Goal: Information Seeking & Learning: Learn about a topic

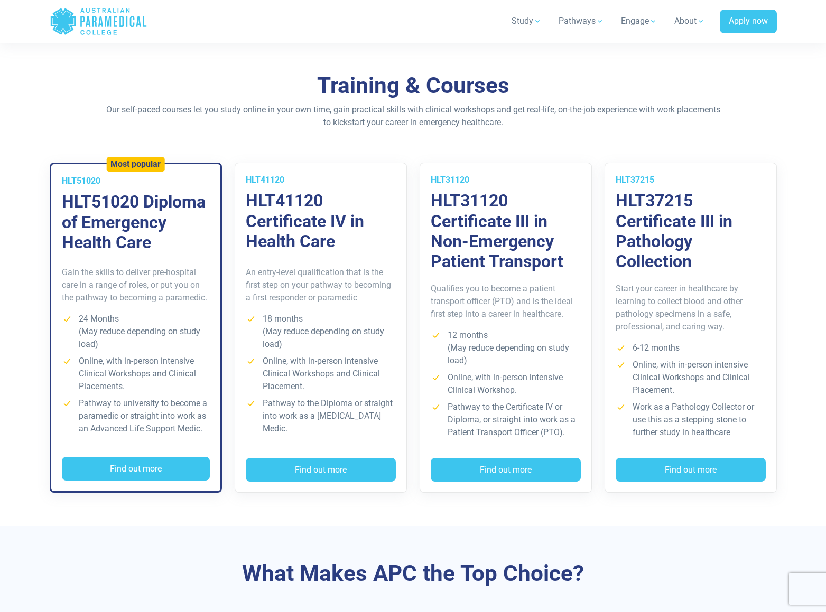
scroll to position [687, 0]
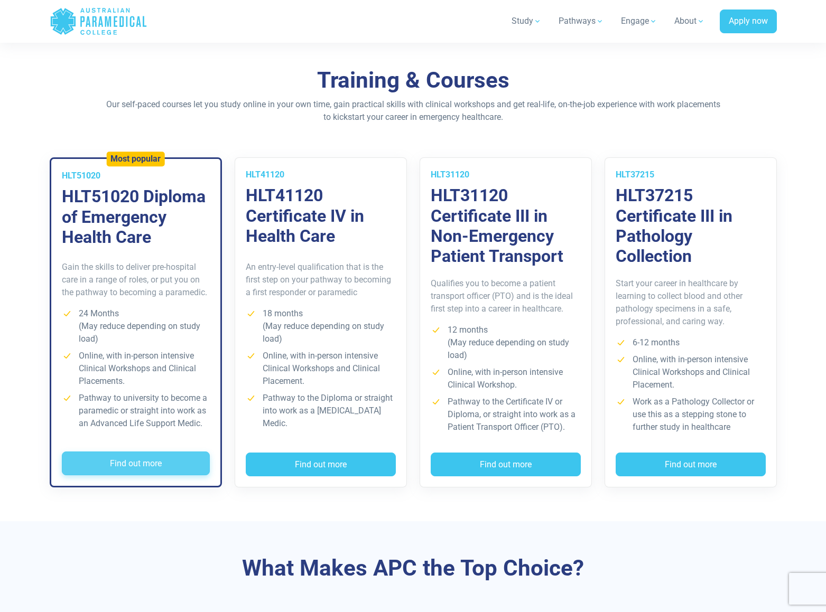
click at [135, 463] on button "Find out more" at bounding box center [136, 464] width 148 height 24
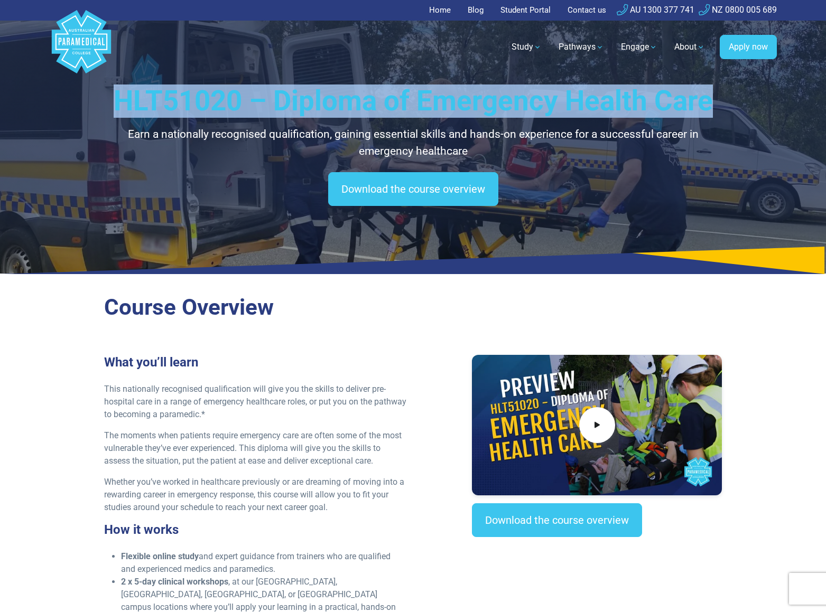
drag, startPoint x: 714, startPoint y: 106, endPoint x: 120, endPoint y: 89, distance: 594.1
click at [120, 89] on h1 "HLT51020 – Diploma of Emergency Health Care" at bounding box center [413, 101] width 618 height 33
copy h1 "HLT51020 – Diploma of Emergency Health Care"
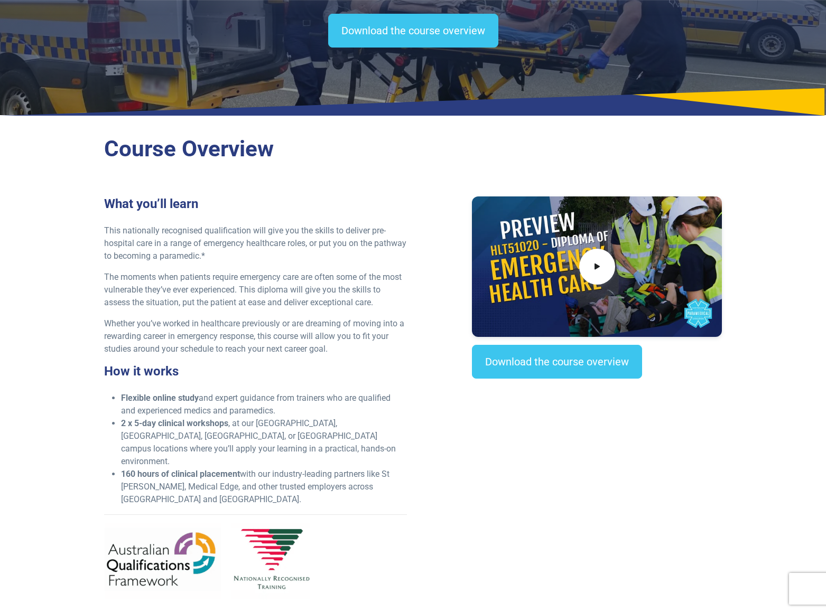
scroll to position [317, 0]
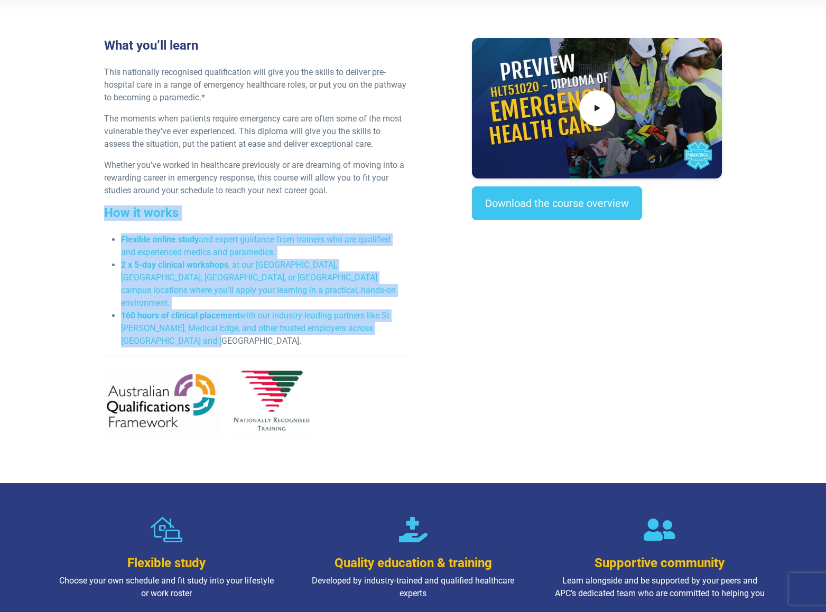
drag, startPoint x: 95, startPoint y: 211, endPoint x: 418, endPoint y: 321, distance: 341.7
click at [418, 321] on div "Course Overview What you’ll learn This nationally recognised qualification will…" at bounding box center [413, 224] width 740 height 518
copy div "How it works Flexible online study and expert guidance from trainers who are qu…"
click at [212, 208] on h3 "How it works" at bounding box center [255, 213] width 303 height 15
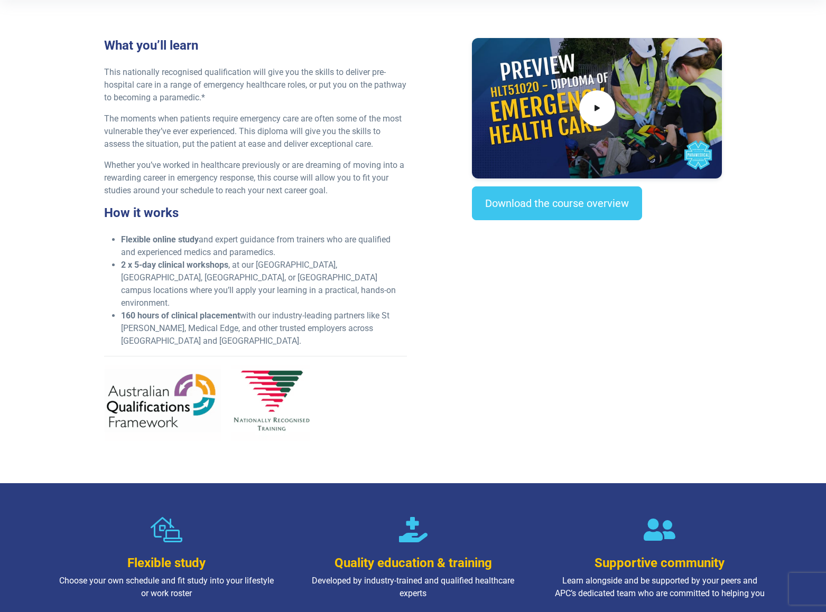
click at [450, 398] on div "What you’ll learn This nationally recognised qualification will give you the sk…" at bounding box center [413, 244] width 631 height 412
